Goal: Transaction & Acquisition: Purchase product/service

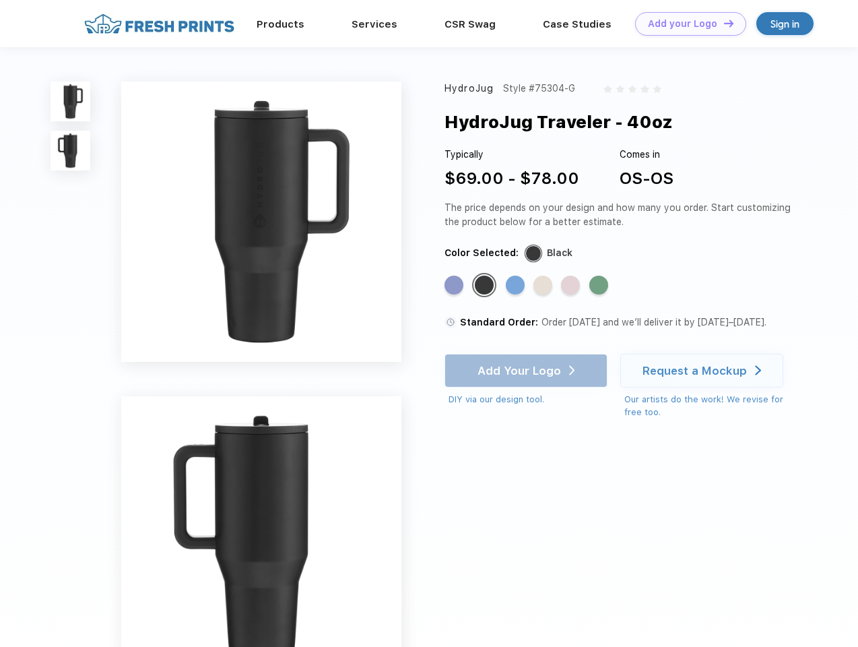
click at [686, 24] on link "Add your Logo Design Tool" at bounding box center [690, 24] width 111 height 24
click at [0, 0] on div "Design Tool" at bounding box center [0, 0] width 0 height 0
click at [723, 23] on link "Add your Logo Design Tool" at bounding box center [690, 24] width 111 height 24
click at [71, 101] on img at bounding box center [71, 102] width 40 height 40
click at [71, 151] on img at bounding box center [71, 151] width 40 height 40
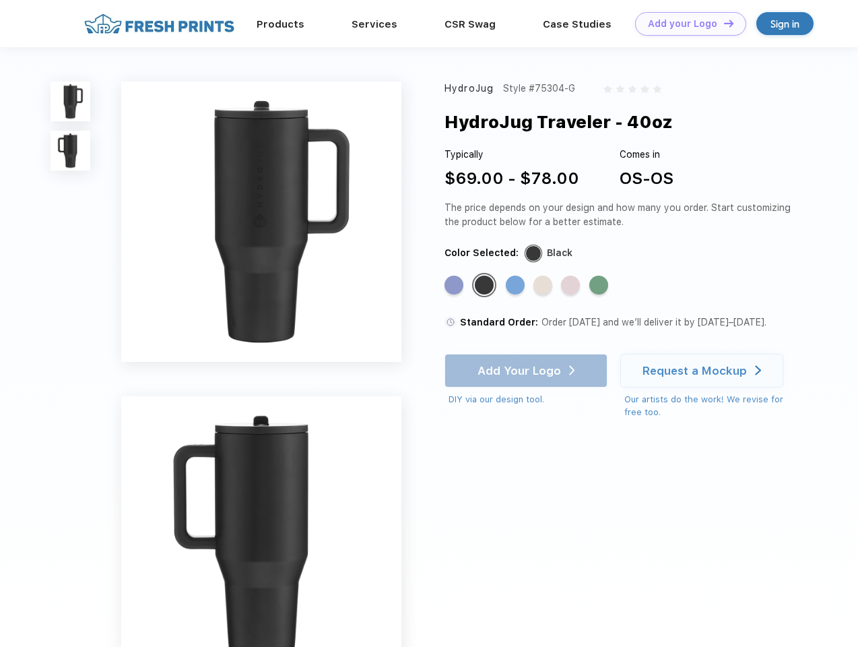
click at [455, 286] on div "Standard Color" at bounding box center [454, 285] width 19 height 19
click at [486, 286] on div "Standard Color" at bounding box center [484, 285] width 19 height 19
click at [517, 286] on div "Standard Color" at bounding box center [515, 285] width 19 height 19
click at [544, 286] on div "Standard Color" at bounding box center [543, 285] width 19 height 19
click at [572, 286] on div "Standard Color" at bounding box center [570, 285] width 19 height 19
